Goal: Entertainment & Leisure: Consume media (video, audio)

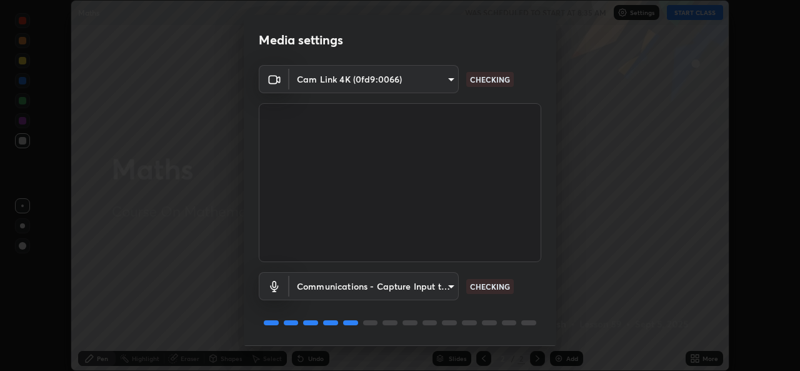
scroll to position [39, 0]
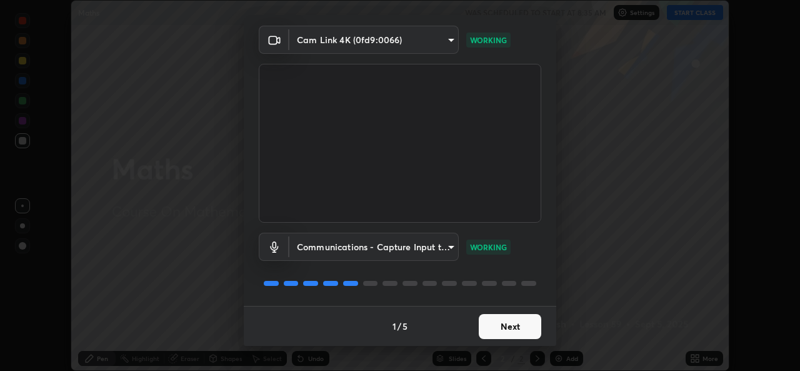
click at [518, 328] on button "Next" at bounding box center [510, 326] width 63 height 25
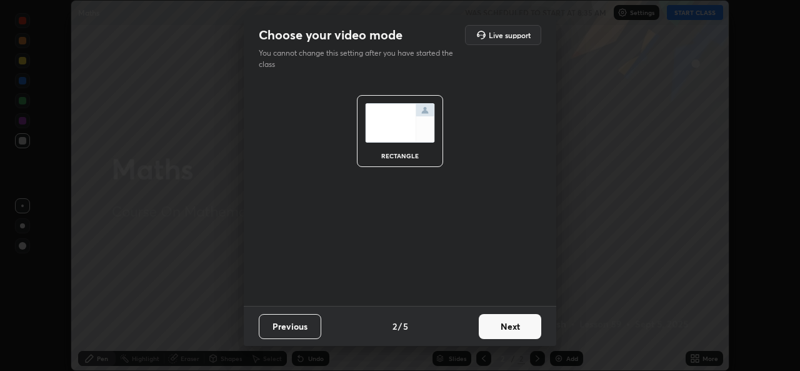
scroll to position [0, 0]
click at [518, 328] on button "Next" at bounding box center [510, 326] width 63 height 25
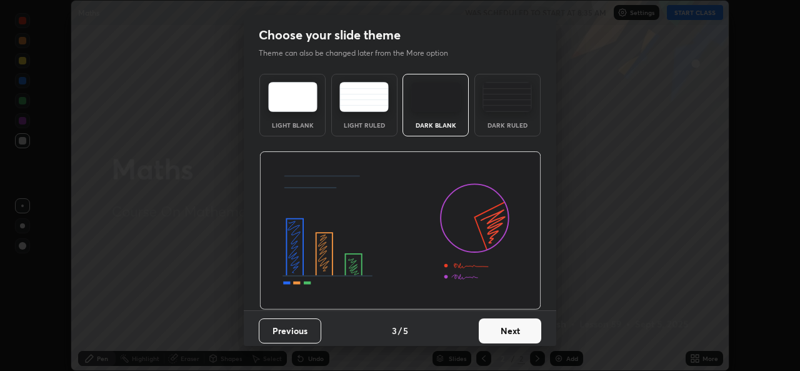
click at [518, 328] on button "Next" at bounding box center [510, 330] width 63 height 25
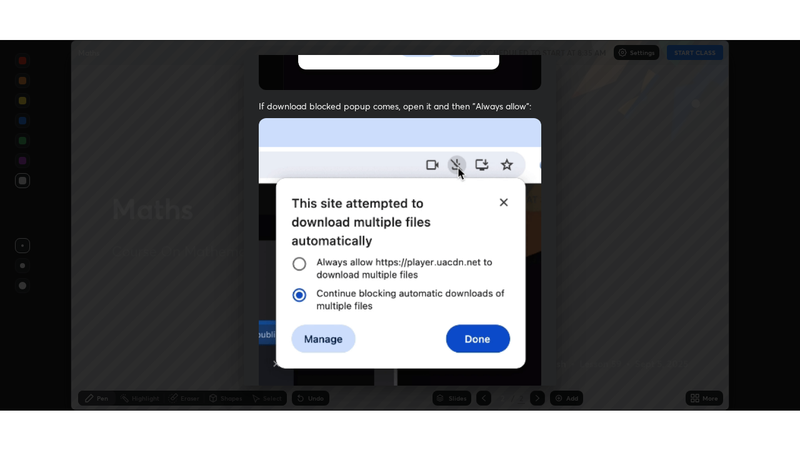
scroll to position [294, 0]
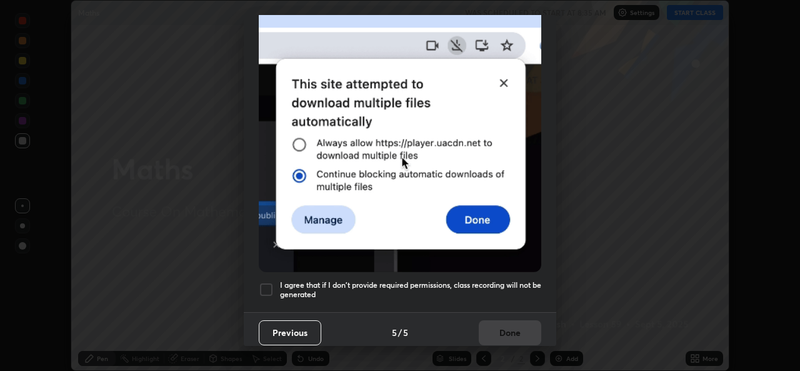
click at [438, 284] on h5 "I agree that if I don't provide required permissions, class recording will not …" at bounding box center [410, 289] width 261 height 19
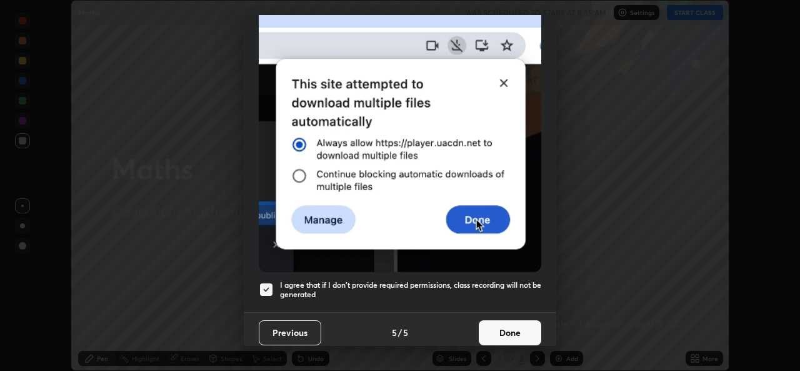
click at [503, 326] on button "Done" at bounding box center [510, 332] width 63 height 25
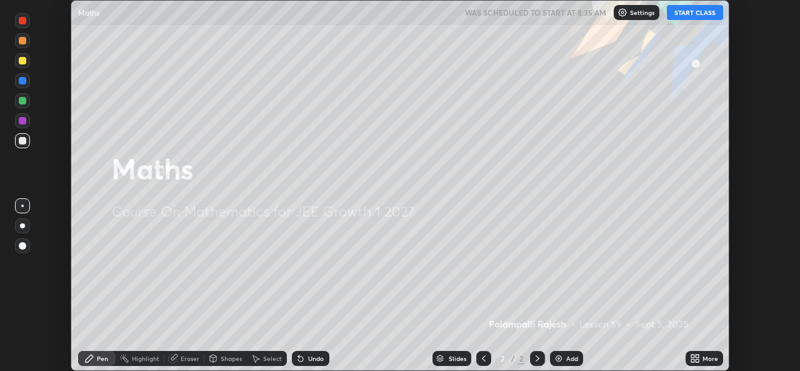
click at [702, 359] on div "More" at bounding box center [705, 358] width 38 height 15
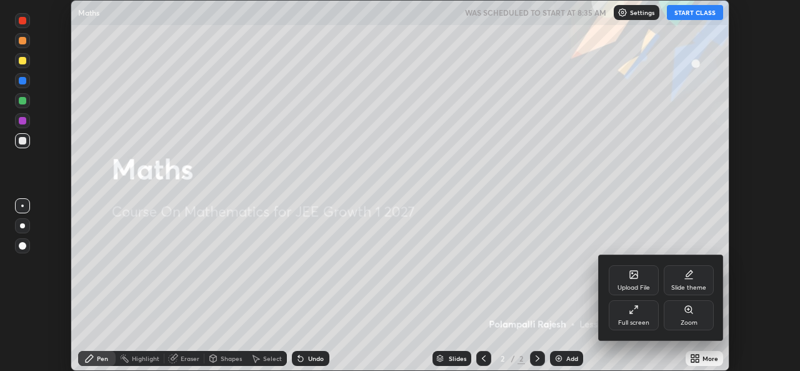
click at [631, 316] on div "Full screen" at bounding box center [634, 315] width 50 height 30
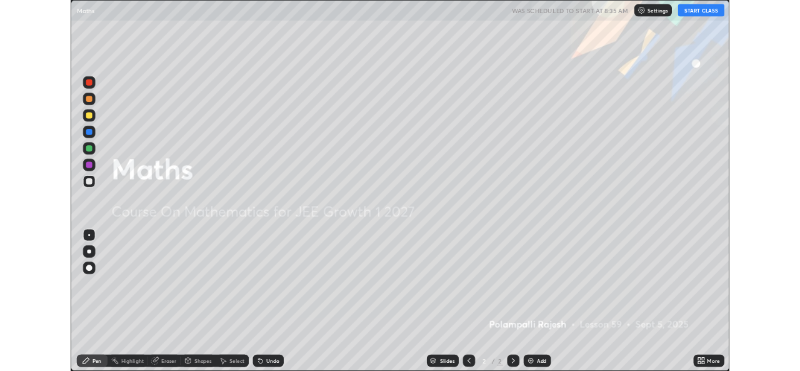
scroll to position [450, 800]
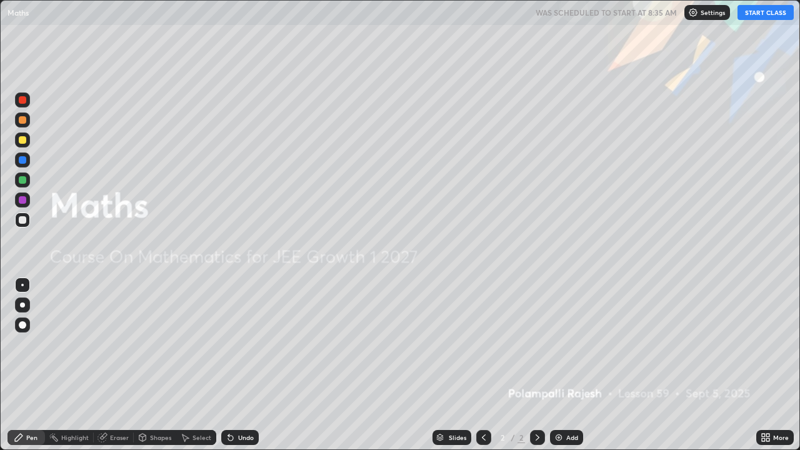
click at [756, 14] on button "START CLASS" at bounding box center [766, 12] width 56 height 15
click at [563, 370] on div "Add" at bounding box center [566, 437] width 33 height 15
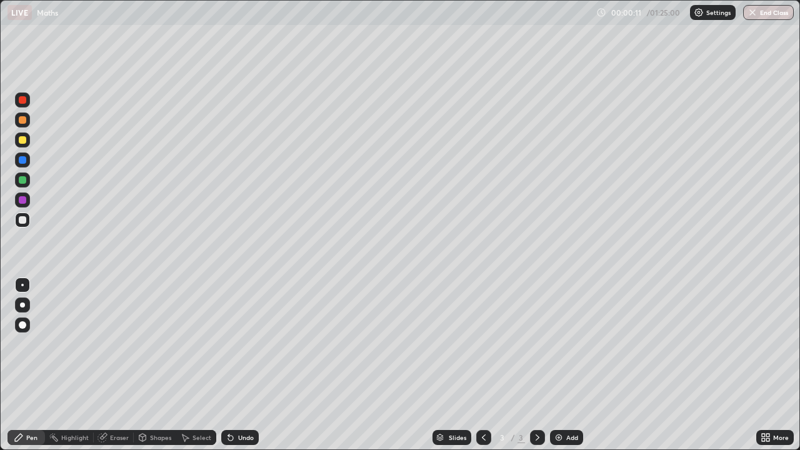
click at [772, 370] on div "More" at bounding box center [776, 437] width 38 height 15
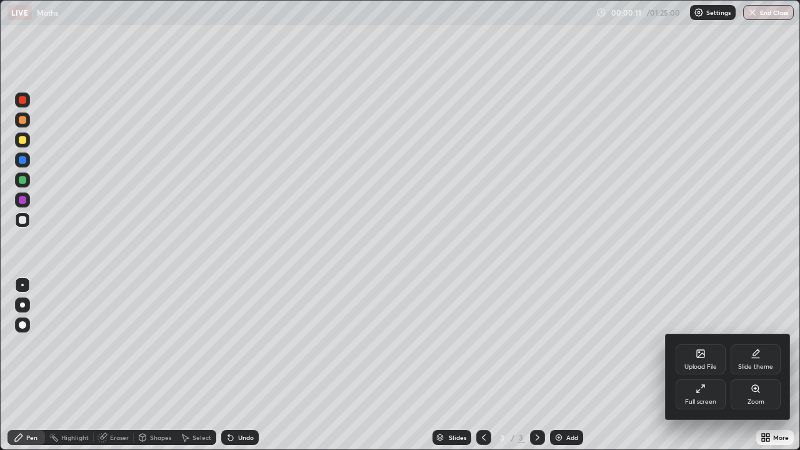
click at [695, 370] on div "Full screen" at bounding box center [701, 395] width 50 height 30
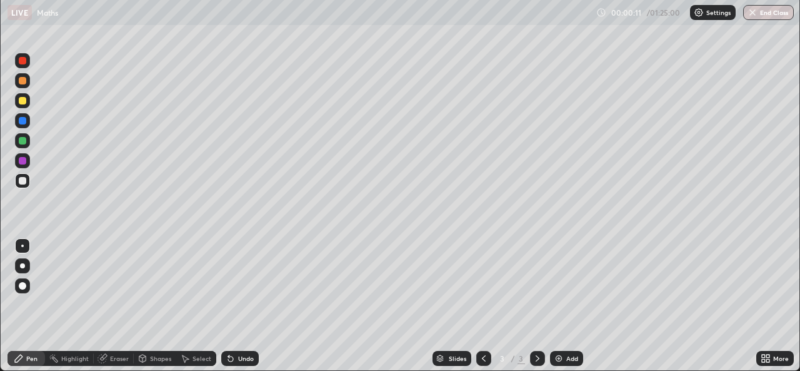
scroll to position [62154, 61725]
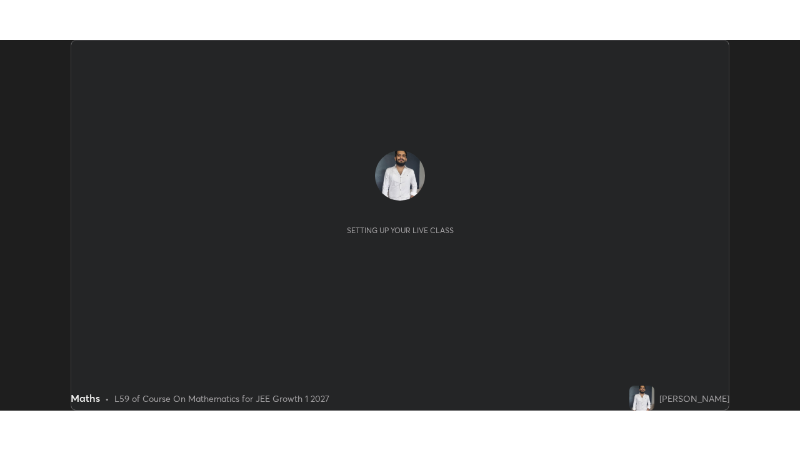
scroll to position [371, 800]
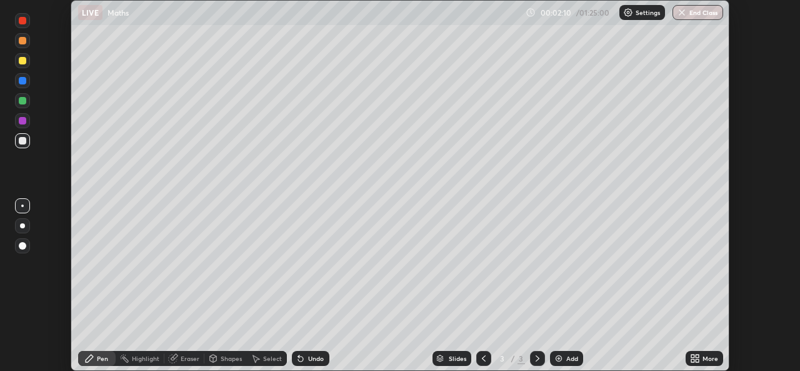
click at [698, 356] on icon at bounding box center [697, 356] width 3 height 3
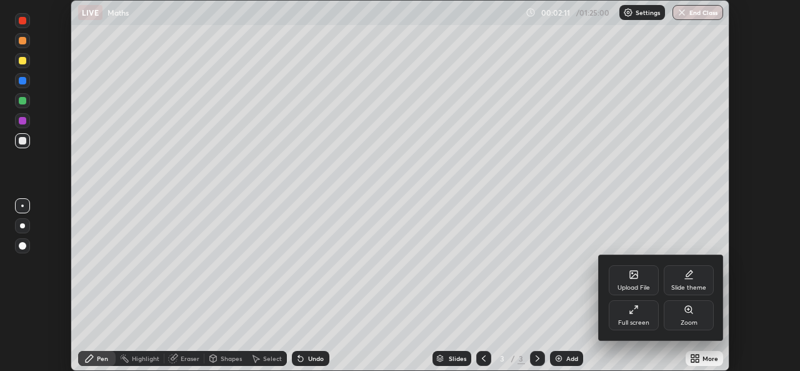
click at [633, 315] on div "Full screen" at bounding box center [634, 315] width 50 height 30
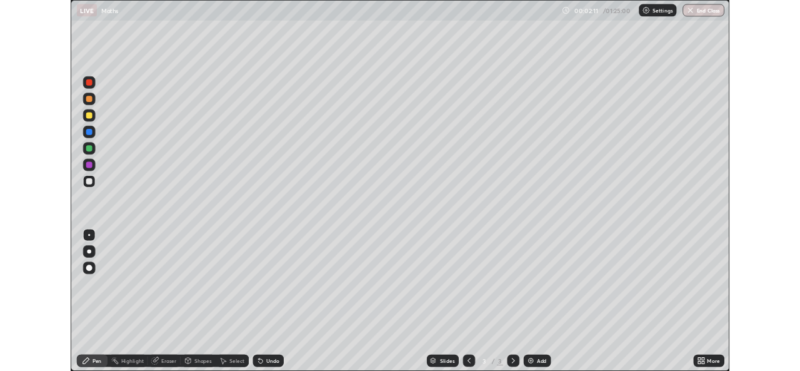
scroll to position [450, 800]
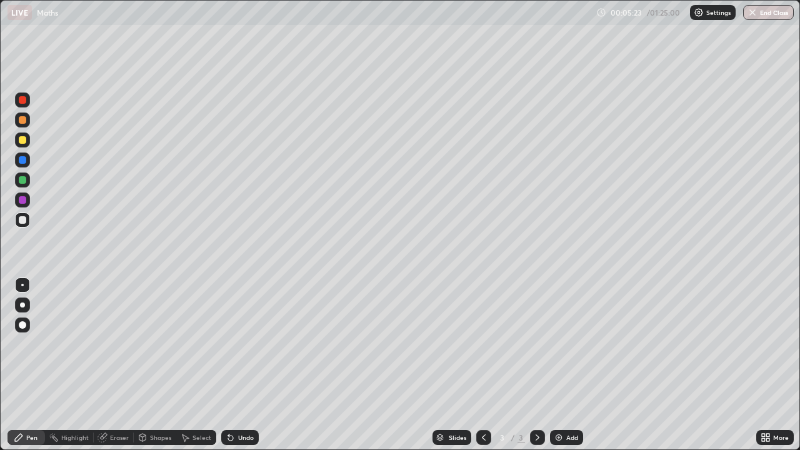
click at [244, 370] on div "Undo" at bounding box center [246, 438] width 16 height 6
click at [23, 180] on div at bounding box center [23, 180] width 8 height 8
click at [23, 220] on div at bounding box center [23, 220] width 8 height 8
click at [235, 370] on div "Undo" at bounding box center [240, 437] width 38 height 15
click at [239, 370] on div "Undo" at bounding box center [246, 438] width 16 height 6
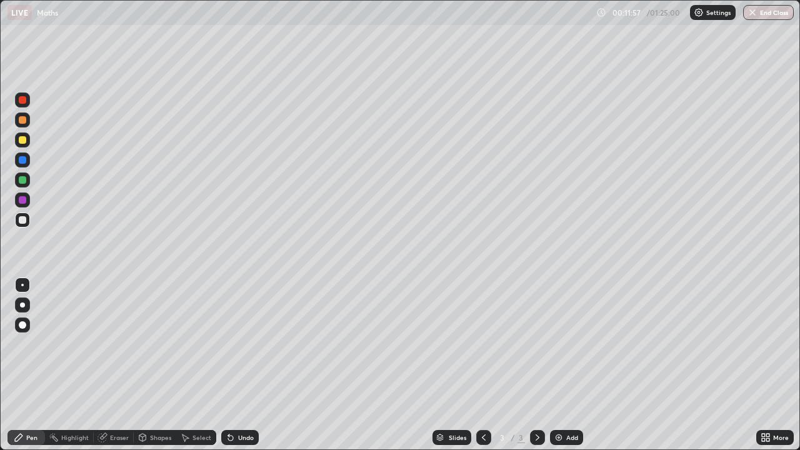
click at [196, 370] on div "Select" at bounding box center [202, 438] width 19 height 6
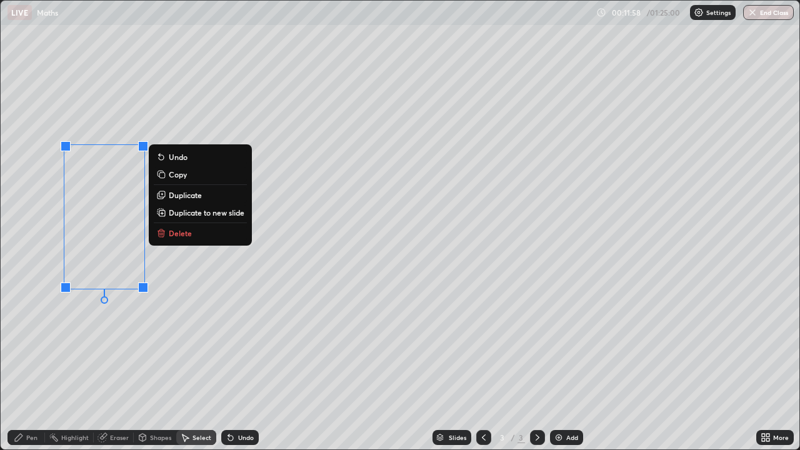
click at [182, 231] on p "Delete" at bounding box center [180, 233] width 23 height 10
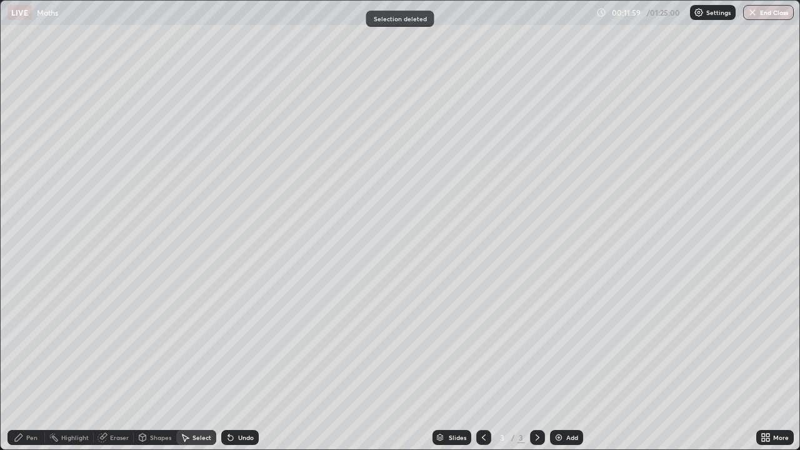
click at [33, 370] on div "Pen" at bounding box center [31, 438] width 11 height 6
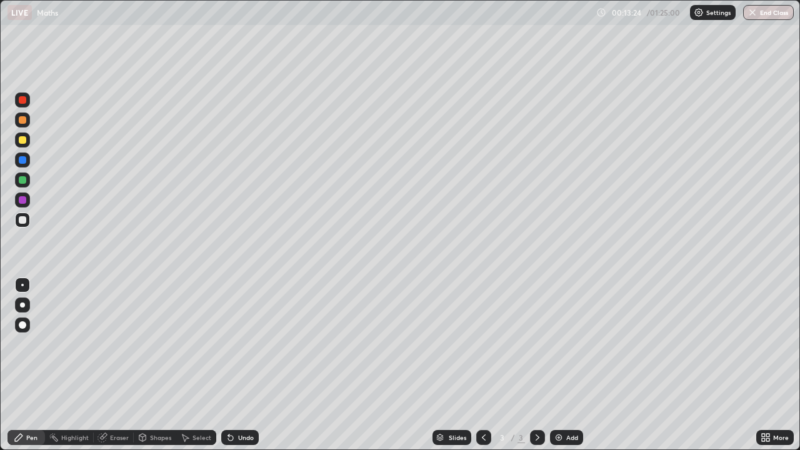
click at [234, 370] on div "Undo" at bounding box center [240, 437] width 38 height 15
click at [110, 370] on div "Eraser" at bounding box center [119, 438] width 19 height 6
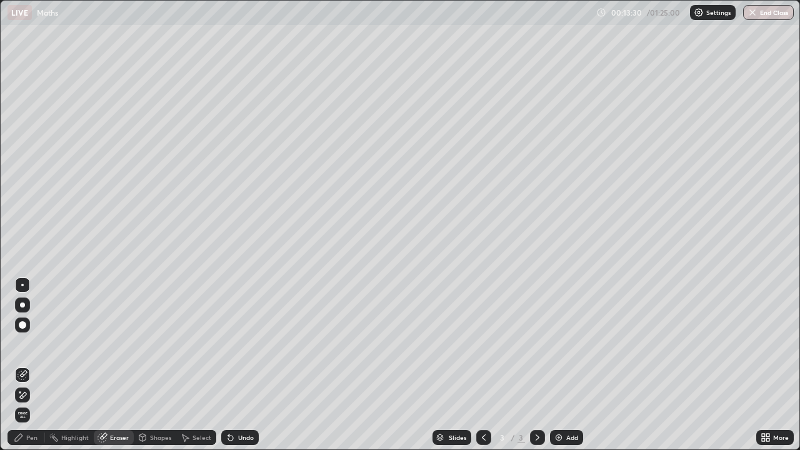
click at [26, 370] on div "Pen" at bounding box center [27, 437] width 38 height 15
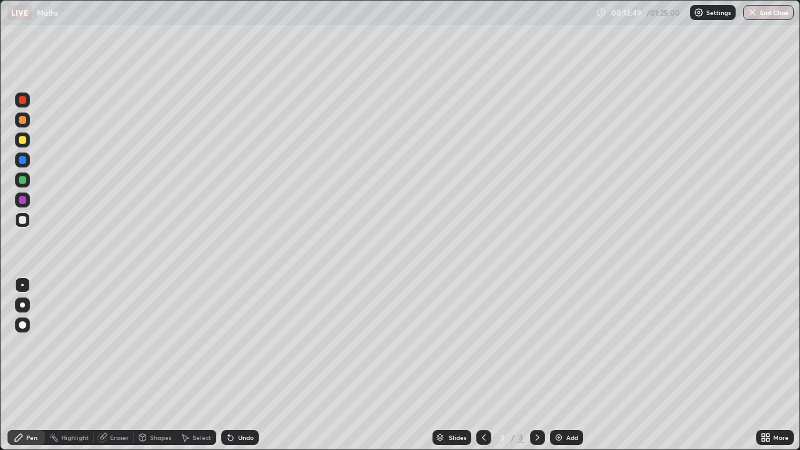
click at [23, 205] on div at bounding box center [22, 200] width 15 height 15
click at [21, 220] on div at bounding box center [23, 220] width 8 height 8
click at [199, 370] on div "Select" at bounding box center [196, 437] width 40 height 15
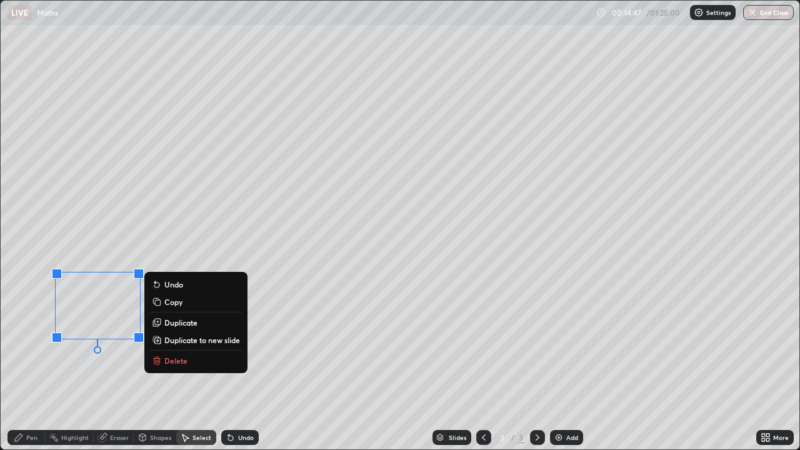
click at [31, 370] on div "Pen" at bounding box center [31, 438] width 11 height 6
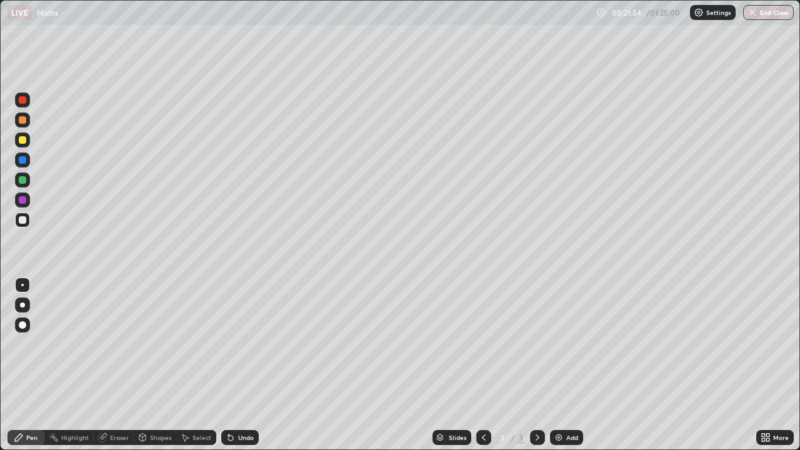
click at [199, 370] on div "Select" at bounding box center [202, 438] width 19 height 6
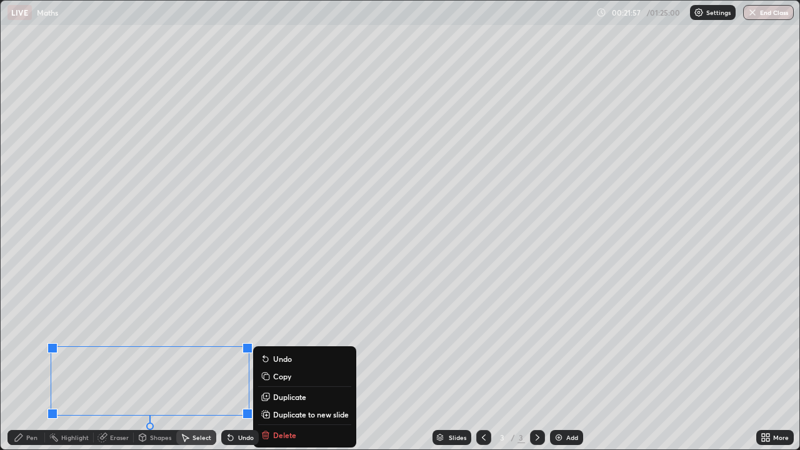
click at [284, 370] on p "Duplicate to new slide" at bounding box center [311, 415] width 76 height 10
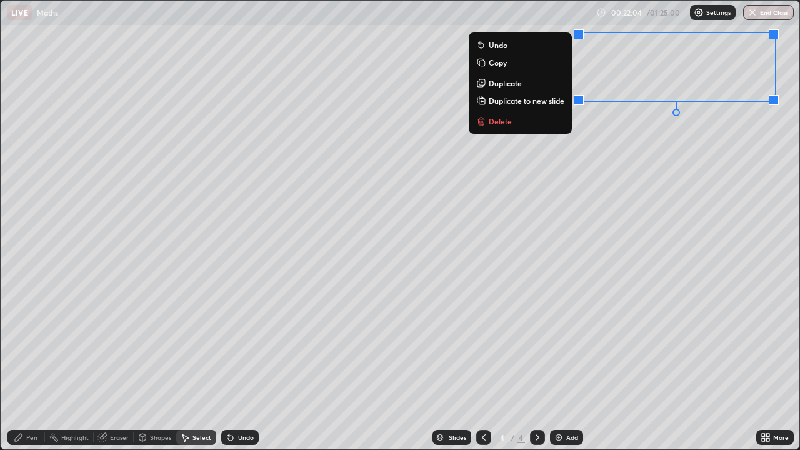
click at [31, 370] on div "Pen" at bounding box center [31, 438] width 11 height 6
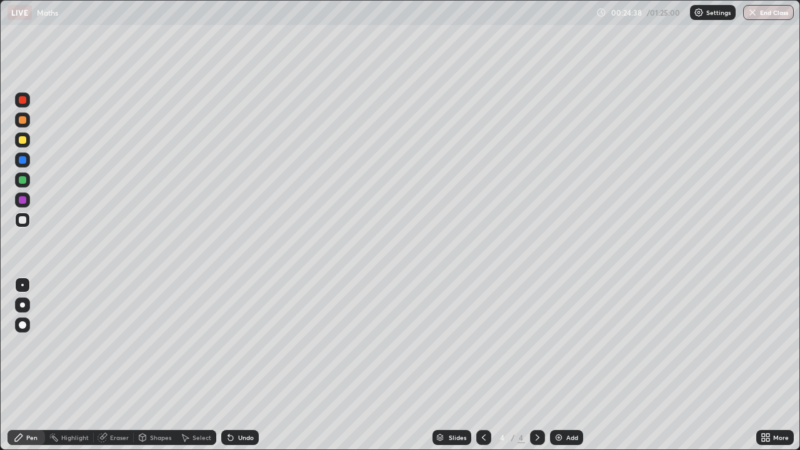
click at [241, 370] on div "Undo" at bounding box center [246, 438] width 16 height 6
click at [239, 370] on div "Undo" at bounding box center [240, 437] width 38 height 15
click at [234, 370] on div "Undo" at bounding box center [240, 437] width 38 height 15
click at [239, 370] on div "Undo" at bounding box center [240, 437] width 38 height 15
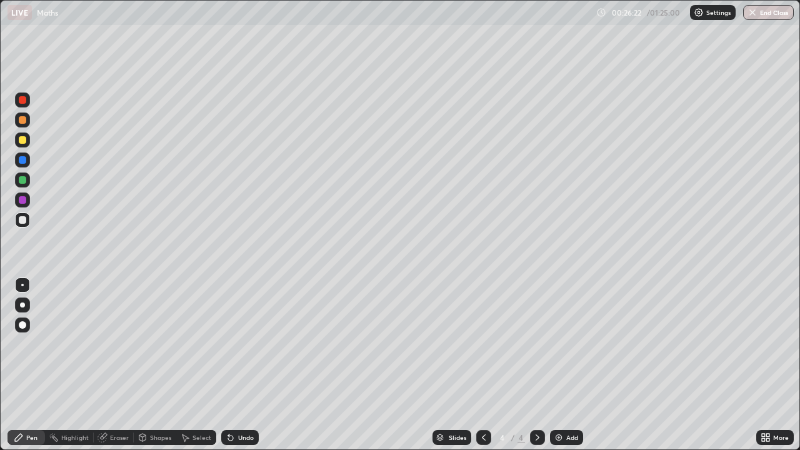
click at [237, 370] on div "Undo" at bounding box center [240, 437] width 38 height 15
click at [233, 370] on div "Undo" at bounding box center [240, 437] width 38 height 15
click at [226, 370] on div "Undo" at bounding box center [240, 437] width 38 height 15
click at [246, 370] on div "Undo" at bounding box center [246, 438] width 16 height 6
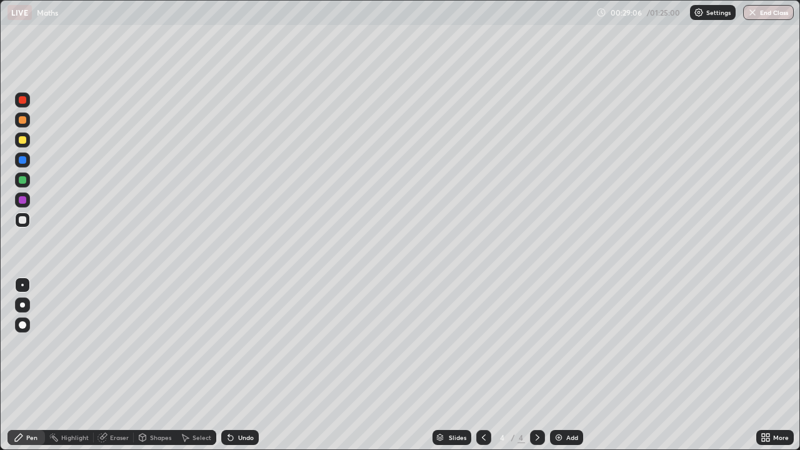
click at [247, 370] on div "Undo" at bounding box center [240, 437] width 38 height 15
click at [246, 370] on div "Undo" at bounding box center [240, 437] width 38 height 15
click at [244, 370] on div "Undo" at bounding box center [246, 438] width 16 height 6
click at [231, 370] on div "Undo" at bounding box center [240, 437] width 38 height 15
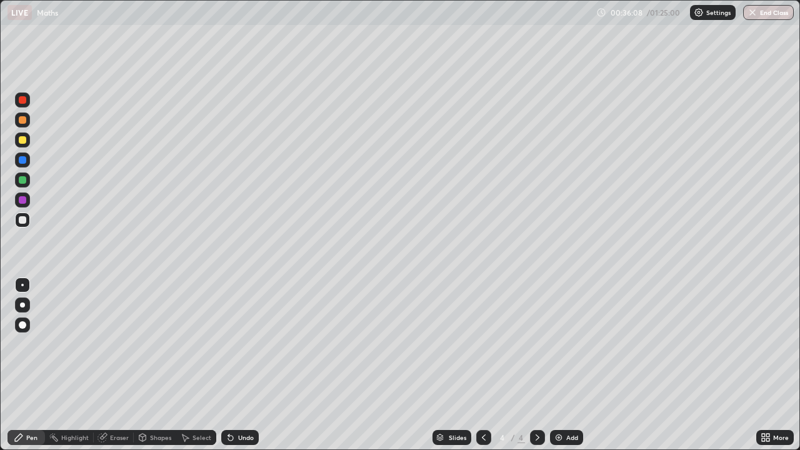
click at [229, 370] on div "Undo" at bounding box center [240, 437] width 38 height 15
click at [203, 370] on div "Select" at bounding box center [202, 438] width 19 height 6
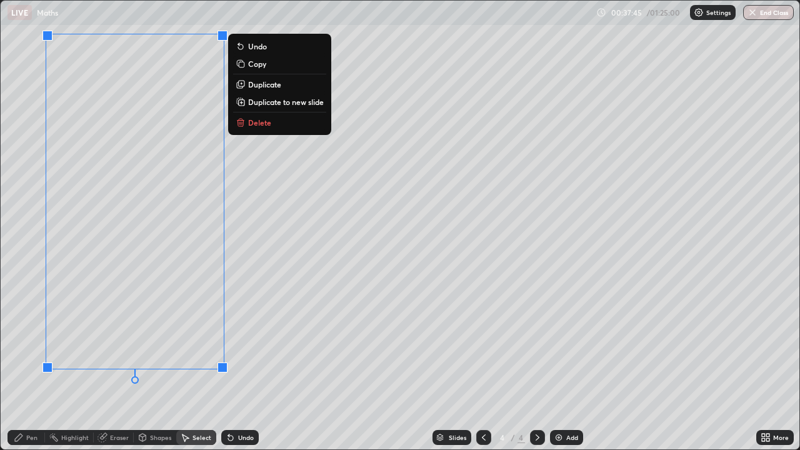
click at [259, 101] on p "Duplicate to new slide" at bounding box center [286, 102] width 76 height 10
click at [281, 173] on div "0 ° Undo Copy Duplicate Duplicate to new slide Delete" at bounding box center [400, 225] width 799 height 449
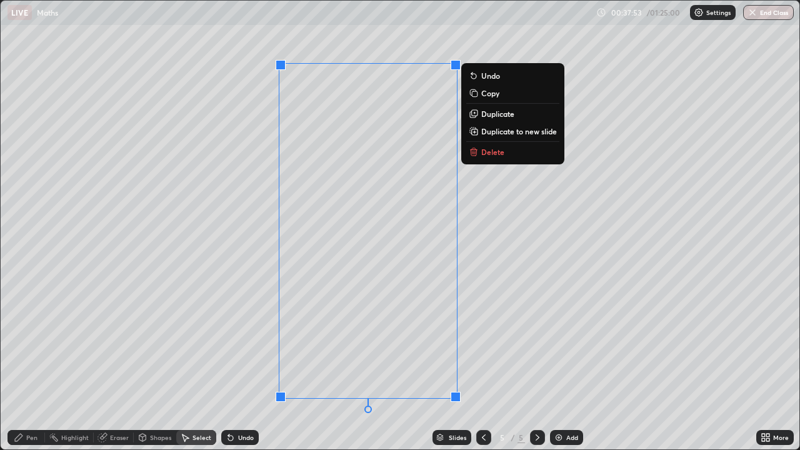
click at [239, 370] on div "Undo" at bounding box center [240, 437] width 38 height 15
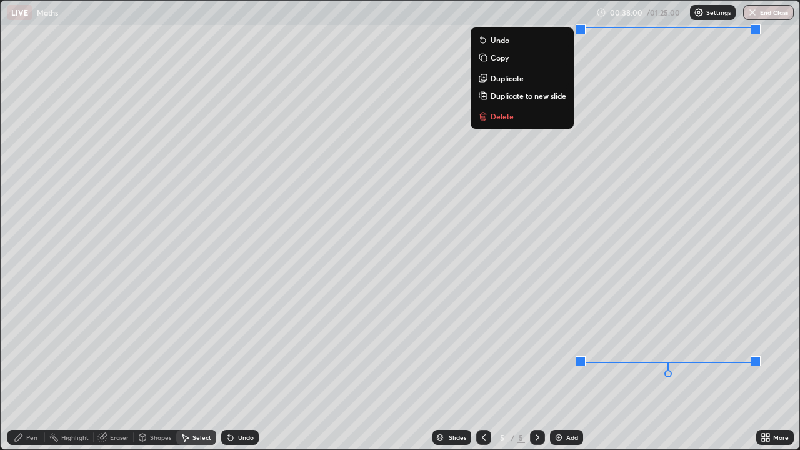
click at [36, 370] on div "Pen" at bounding box center [31, 438] width 11 height 6
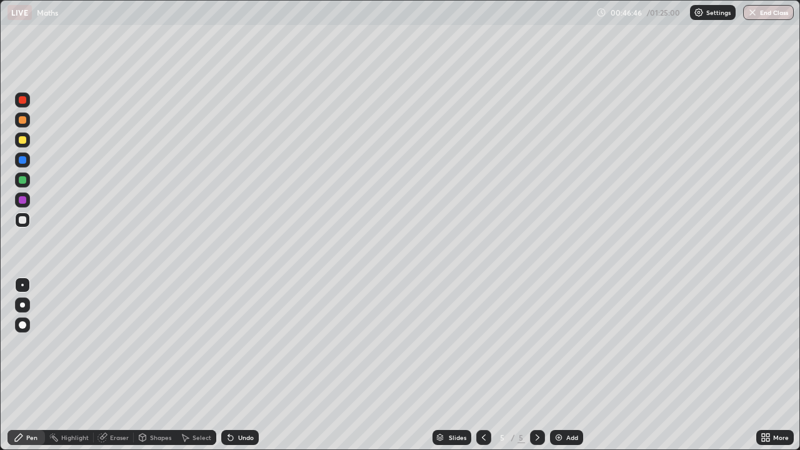
click at [565, 370] on div "Add" at bounding box center [566, 437] width 33 height 15
click at [20, 183] on div at bounding box center [23, 180] width 8 height 8
click at [22, 226] on div at bounding box center [22, 220] width 15 height 15
click at [241, 370] on div "Undo" at bounding box center [240, 437] width 38 height 15
click at [22, 162] on div at bounding box center [23, 160] width 8 height 8
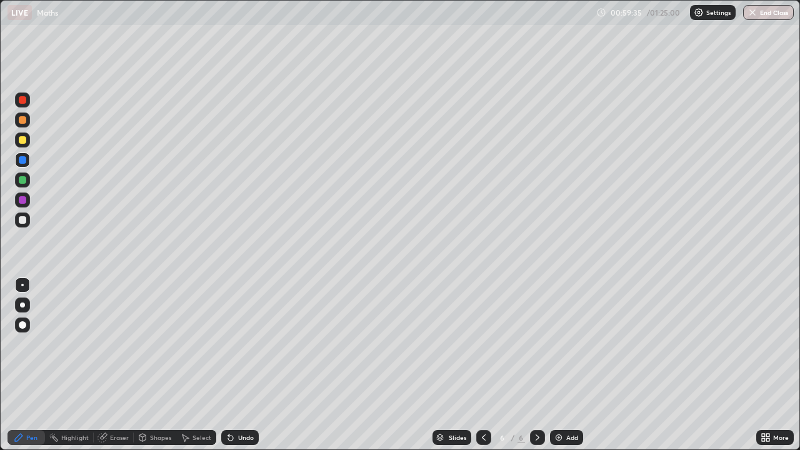
click at [22, 203] on div at bounding box center [23, 200] width 8 height 8
click at [110, 370] on div "Eraser" at bounding box center [119, 438] width 19 height 6
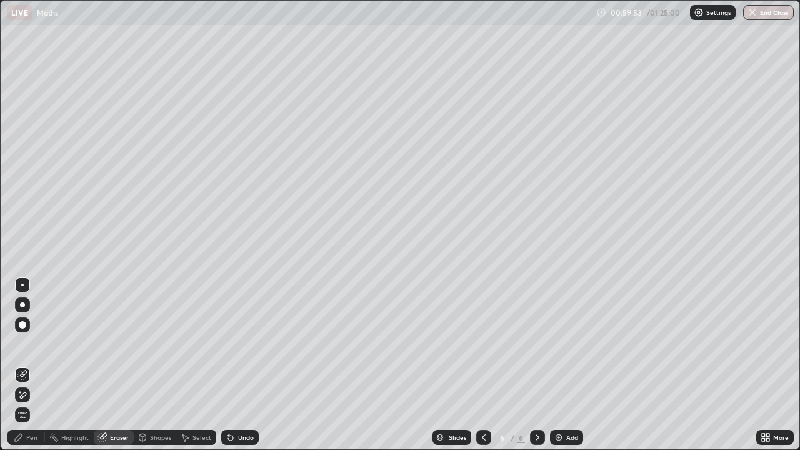
click at [23, 370] on icon at bounding box center [23, 395] width 7 height 6
click at [29, 370] on div "Pen" at bounding box center [31, 438] width 11 height 6
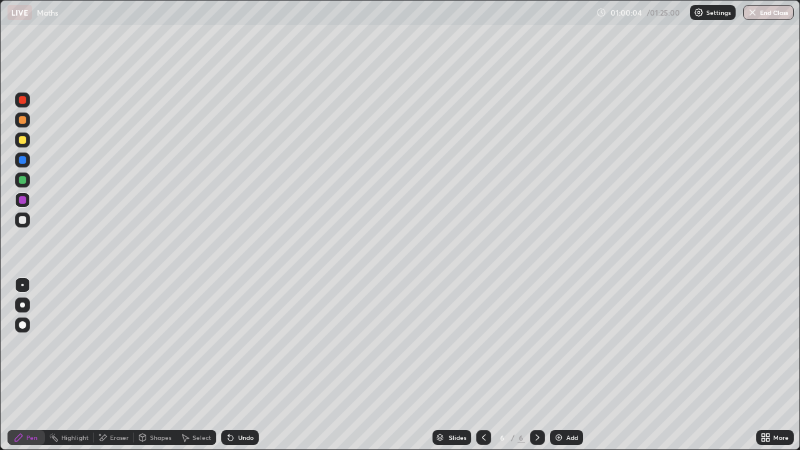
click at [23, 221] on div at bounding box center [23, 220] width 8 height 8
click at [229, 370] on icon at bounding box center [230, 438] width 5 height 5
click at [232, 370] on div "Undo" at bounding box center [240, 437] width 38 height 15
click at [209, 370] on div "Select" at bounding box center [196, 437] width 40 height 25
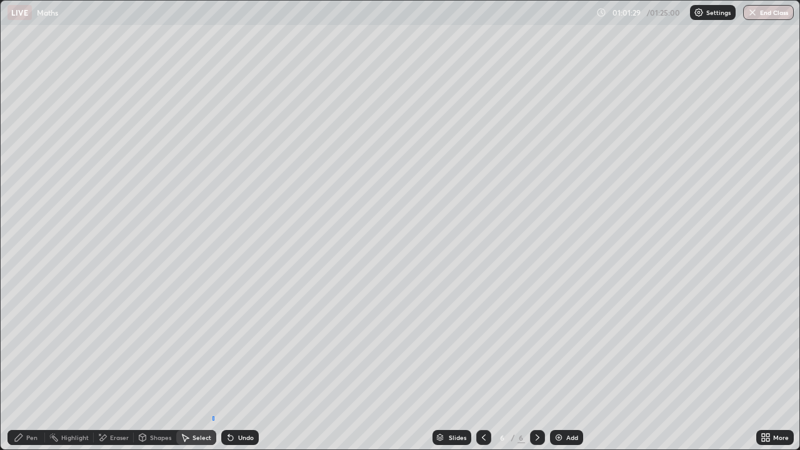
click at [0, 0] on div at bounding box center [0, 0] width 0 height 0
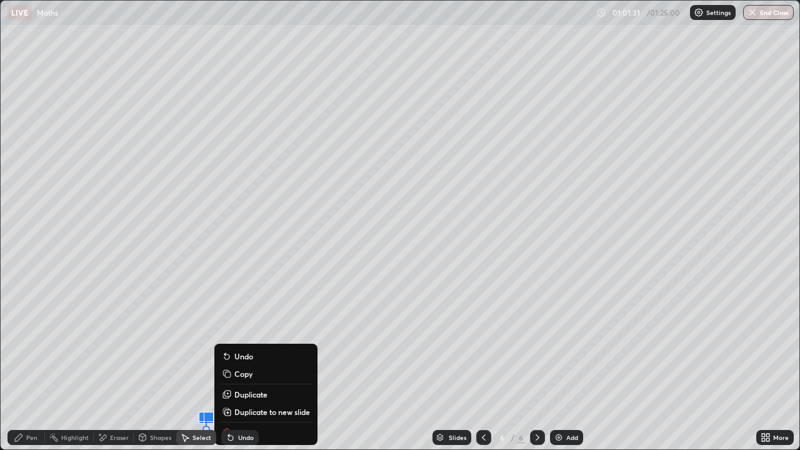
click at [64, 363] on div "0 ° Undo Copy Duplicate Duplicate to new slide Delete" at bounding box center [400, 225] width 799 height 449
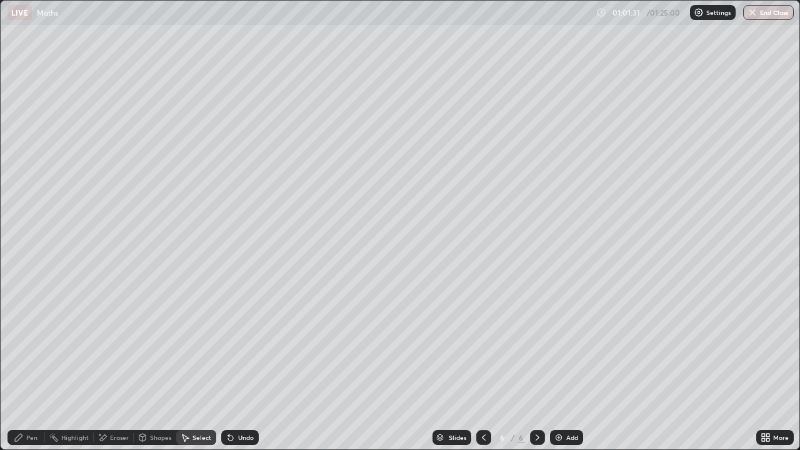
click at [33, 370] on div "Pen" at bounding box center [31, 438] width 11 height 6
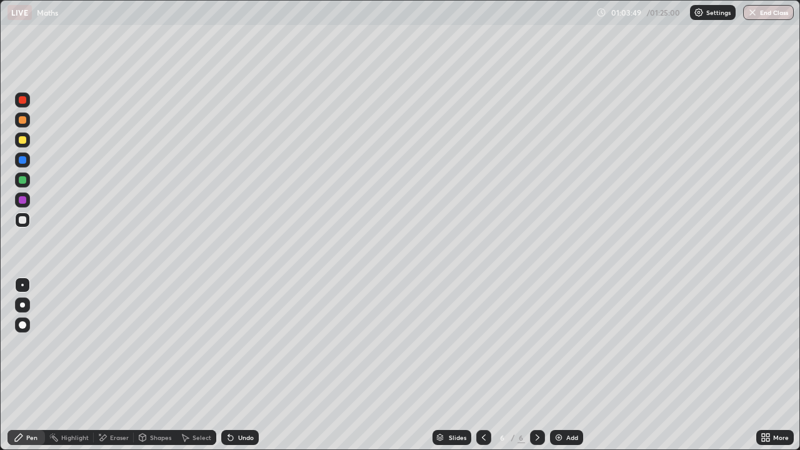
click at [568, 370] on div "Add" at bounding box center [572, 438] width 12 height 6
click at [229, 370] on icon at bounding box center [230, 438] width 5 height 5
click at [228, 370] on icon at bounding box center [230, 438] width 5 height 5
click at [229, 370] on icon at bounding box center [230, 438] width 5 height 5
click at [234, 370] on div "Undo" at bounding box center [240, 437] width 38 height 15
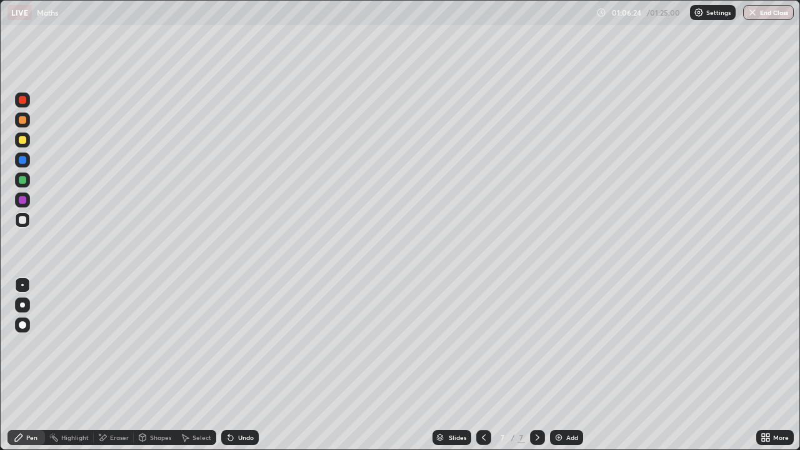
click at [238, 370] on div "Undo" at bounding box center [246, 438] width 16 height 6
click at [234, 370] on div "Undo" at bounding box center [240, 437] width 38 height 15
click at [236, 370] on div "Undo" at bounding box center [240, 437] width 38 height 15
click at [238, 370] on div "Undo" at bounding box center [246, 438] width 16 height 6
click at [22, 183] on div at bounding box center [23, 180] width 8 height 8
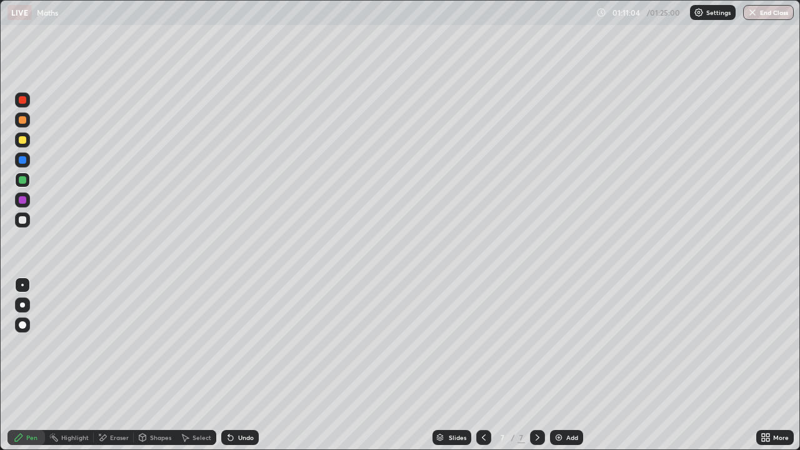
click at [196, 370] on div "Select" at bounding box center [202, 438] width 19 height 6
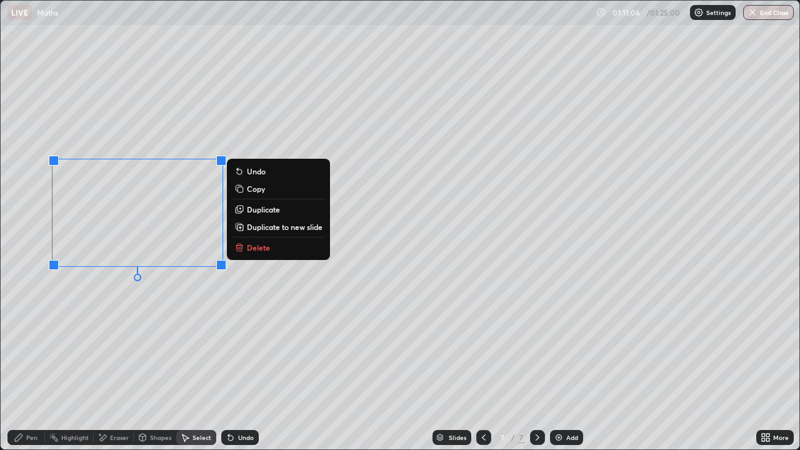
click at [256, 245] on p "Delete" at bounding box center [258, 248] width 23 height 10
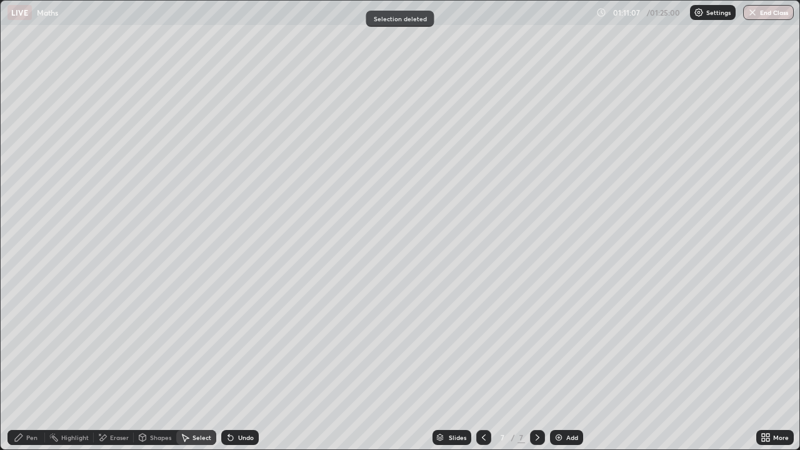
click at [29, 370] on div "Pen" at bounding box center [31, 438] width 11 height 6
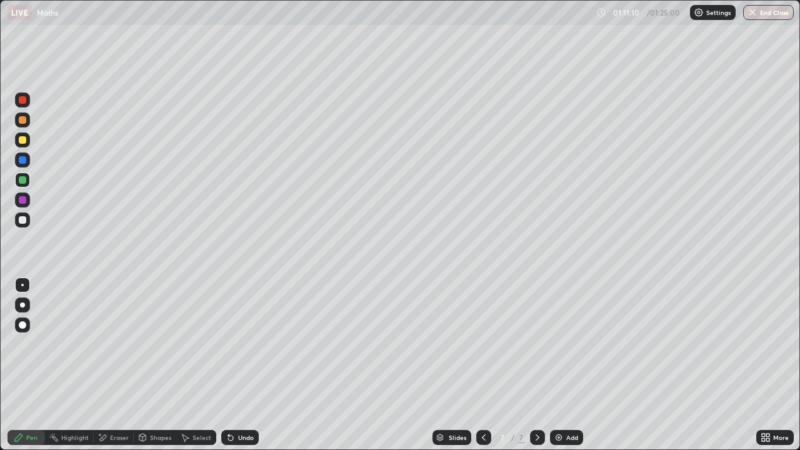
click at [22, 226] on div at bounding box center [22, 220] width 15 height 15
click at [22, 179] on div at bounding box center [23, 180] width 8 height 8
click at [21, 223] on div at bounding box center [23, 220] width 8 height 8
click at [234, 370] on div "Undo" at bounding box center [240, 437] width 38 height 15
click at [229, 370] on icon at bounding box center [230, 438] width 5 height 5
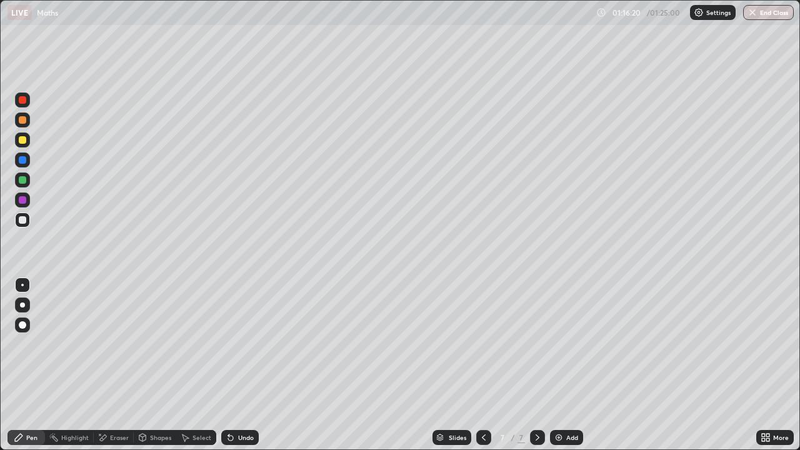
click at [482, 370] on icon at bounding box center [484, 438] width 10 height 10
click at [536, 370] on icon at bounding box center [538, 438] width 10 height 10
click at [243, 370] on div "Undo" at bounding box center [246, 438] width 16 height 6
click at [107, 370] on div "Eraser" at bounding box center [114, 437] width 40 height 15
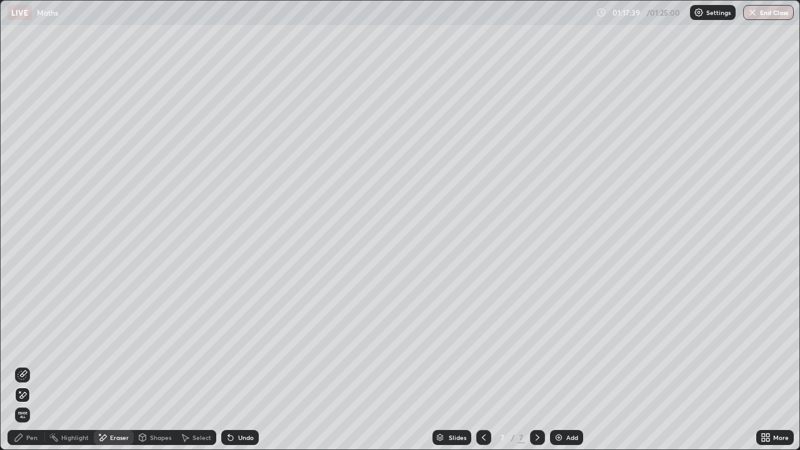
click at [32, 370] on div "Pen" at bounding box center [31, 438] width 11 height 6
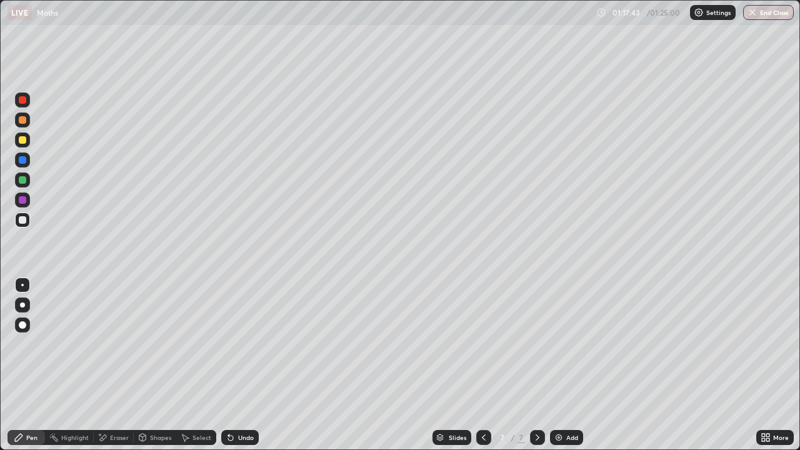
click at [231, 370] on icon at bounding box center [230, 438] width 5 height 5
click at [236, 370] on div "Undo" at bounding box center [240, 437] width 38 height 15
click at [116, 370] on div "Eraser" at bounding box center [119, 438] width 19 height 6
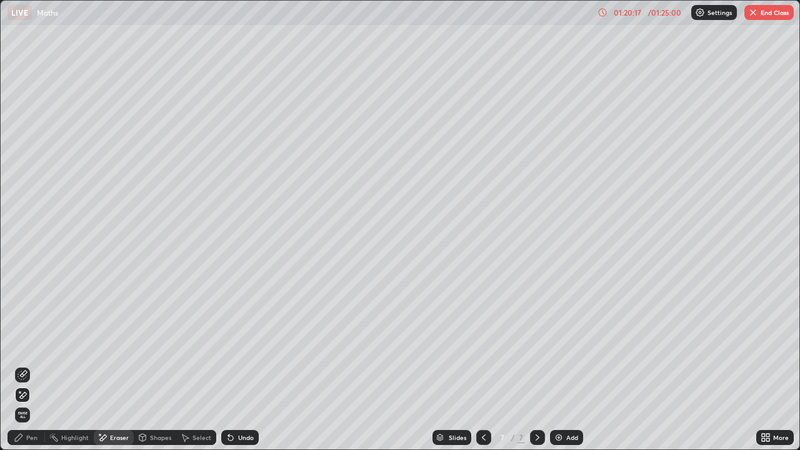
click at [22, 370] on icon at bounding box center [23, 375] width 10 height 10
click at [29, 370] on div "Pen" at bounding box center [31, 438] width 11 height 6
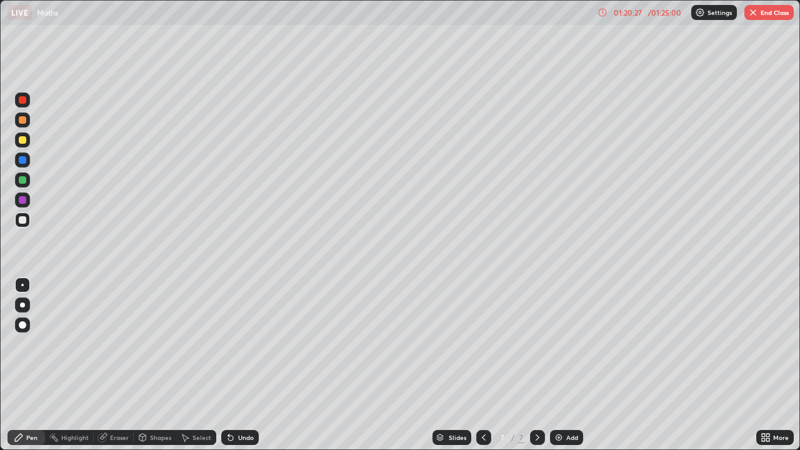
click at [108, 370] on div "Eraser" at bounding box center [114, 437] width 40 height 15
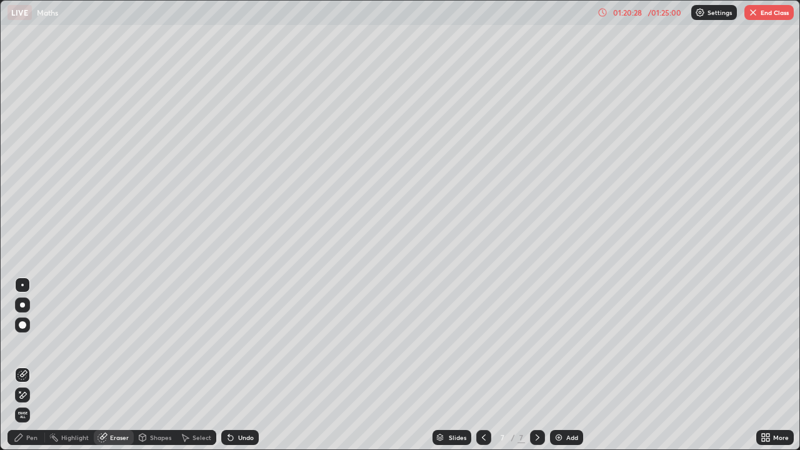
click at [24, 370] on icon at bounding box center [23, 395] width 7 height 6
click at [21, 370] on icon at bounding box center [19, 438] width 10 height 10
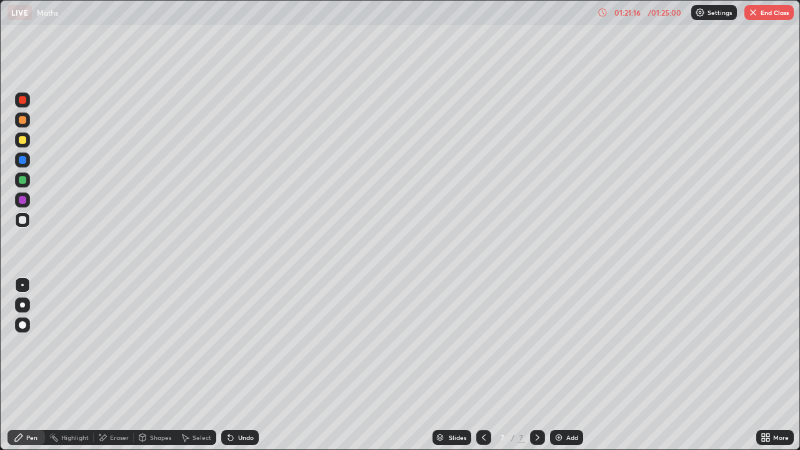
click at [563, 370] on div "Add" at bounding box center [566, 437] width 33 height 15
click at [485, 370] on icon at bounding box center [484, 438] width 10 height 10
click at [536, 370] on icon at bounding box center [538, 438] width 10 height 10
click at [239, 370] on div "Undo" at bounding box center [246, 438] width 16 height 6
click at [761, 16] on button "End Class" at bounding box center [769, 12] width 49 height 15
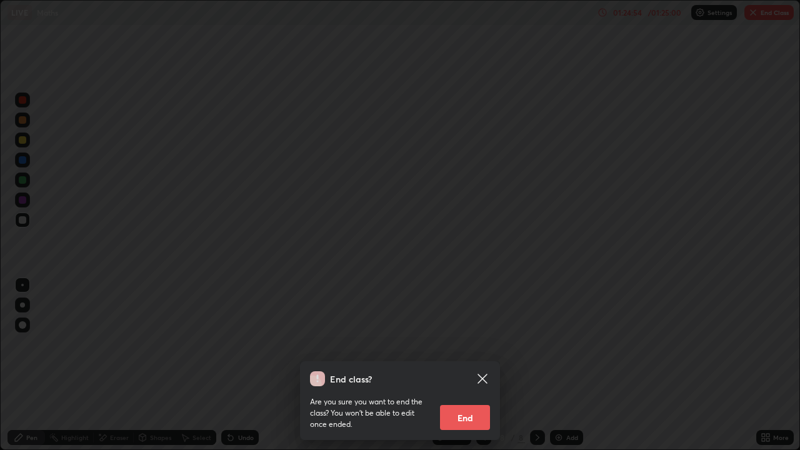
click at [463, 370] on button "End" at bounding box center [465, 417] width 50 height 25
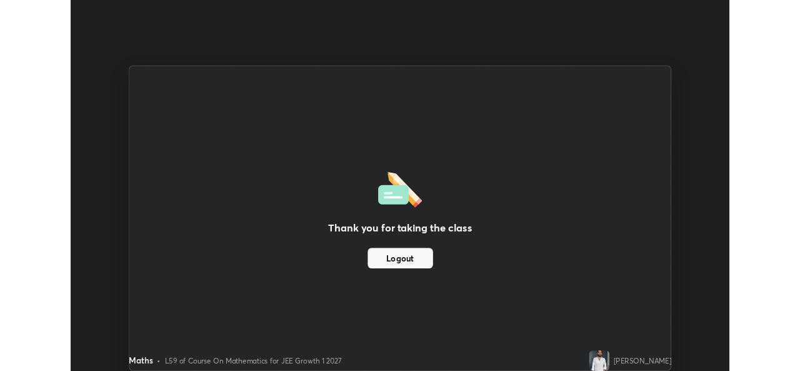
scroll to position [62154, 61725]
